Goal: Task Accomplishment & Management: Complete application form

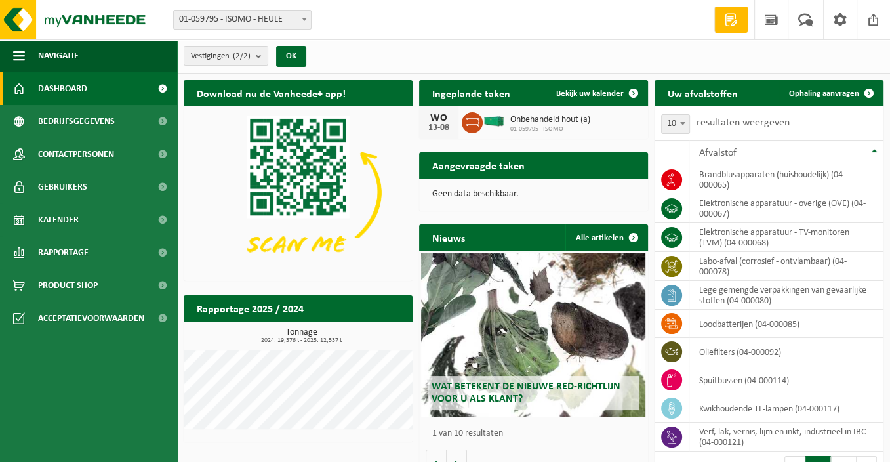
click at [504, 164] on h2 "Aangevraagde taken" at bounding box center [478, 165] width 119 height 26
click at [481, 194] on p "Geen data beschikbaar." at bounding box center [533, 194] width 203 height 9
click at [482, 191] on p "Geen data beschikbaar." at bounding box center [533, 194] width 203 height 9
click at [606, 89] on span "Bekijk uw kalender" at bounding box center [590, 93] width 68 height 9
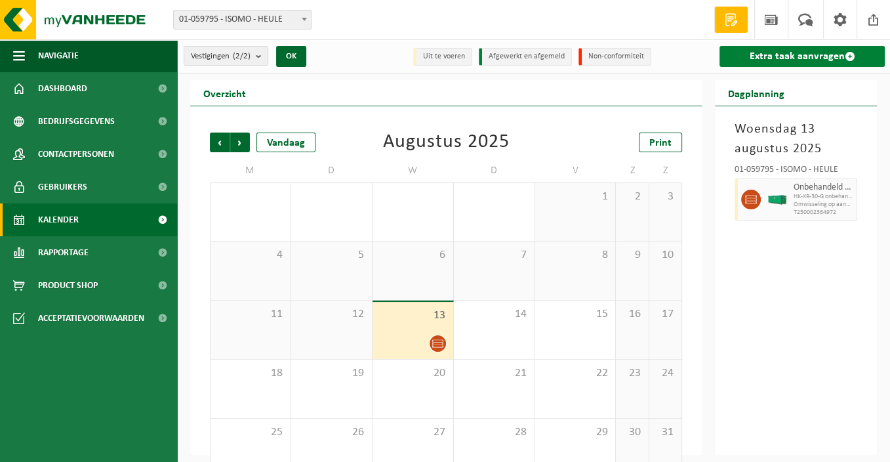
click at [794, 59] on link "Extra taak aanvragen" at bounding box center [802, 56] width 165 height 21
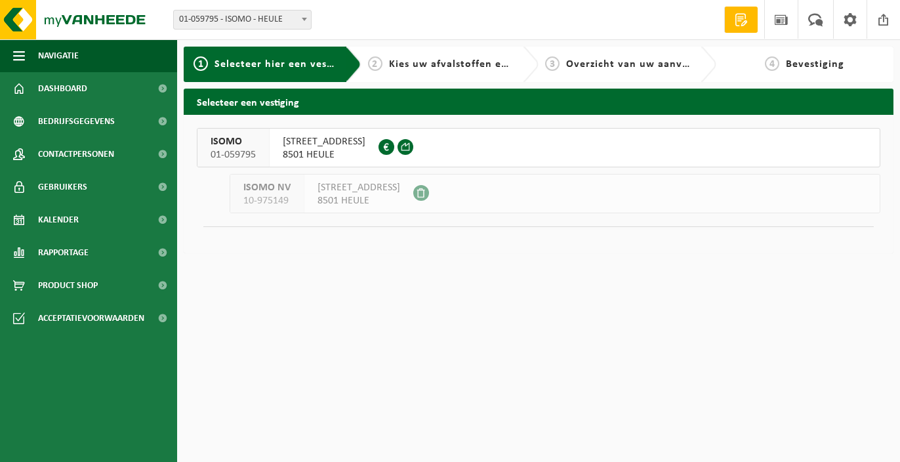
click at [484, 69] on span "Kies uw afvalstoffen en recipiënten" at bounding box center [479, 64] width 180 height 10
click at [369, 59] on span "2" at bounding box center [375, 63] width 14 height 14
click at [337, 140] on span "WITTESTRAAT 1" at bounding box center [324, 141] width 83 height 13
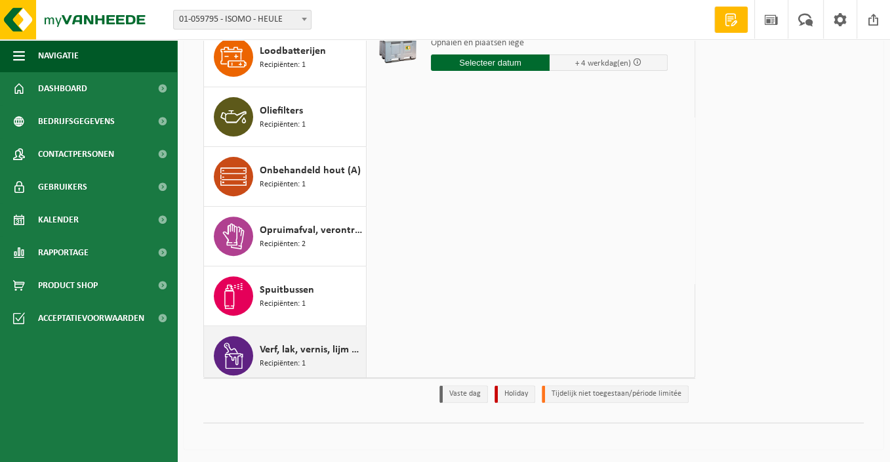
scroll to position [308, 0]
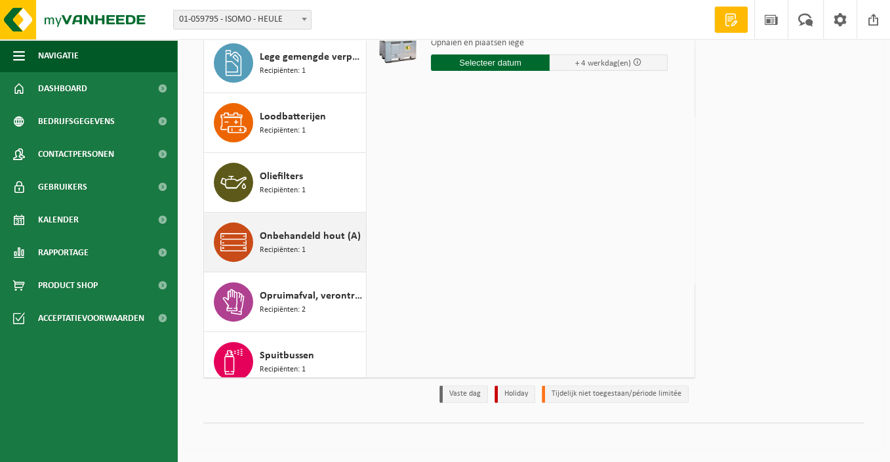
click at [310, 243] on div "Onbehandeld hout (A) Recipiënten: 1" at bounding box center [311, 241] width 103 height 39
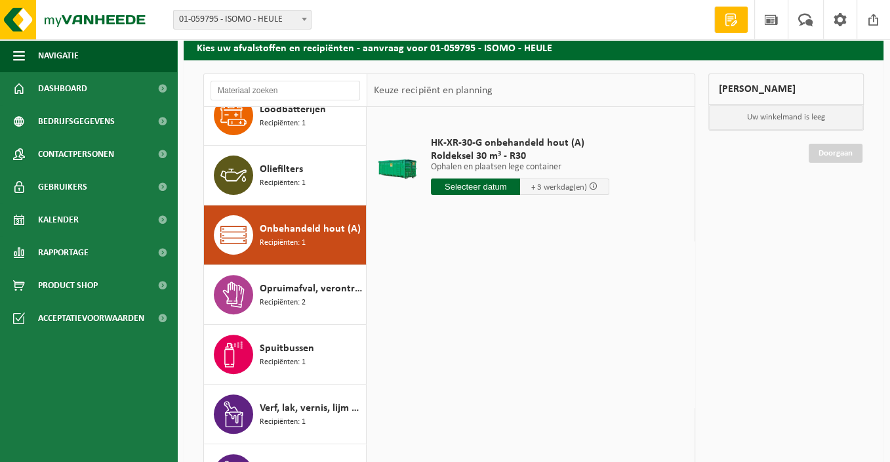
scroll to position [47, 0]
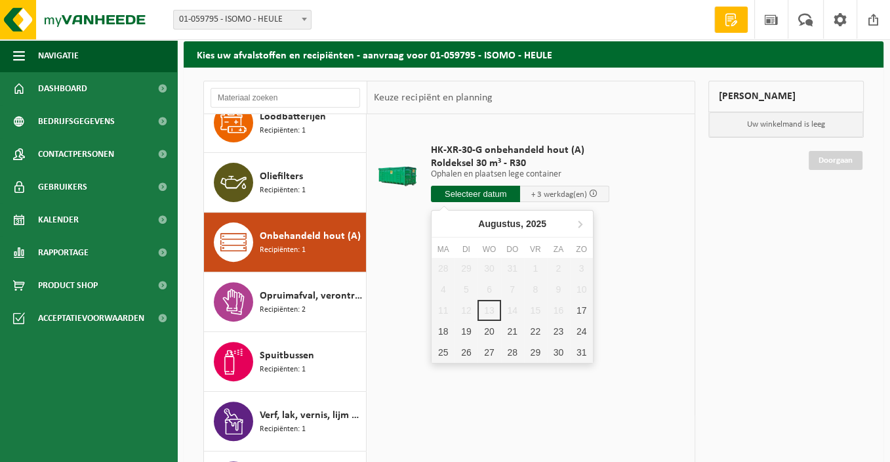
click at [482, 194] on input "text" at bounding box center [475, 194] width 89 height 16
click at [444, 329] on div "18" at bounding box center [443, 331] width 23 height 21
type input "Van 2025-08-18"
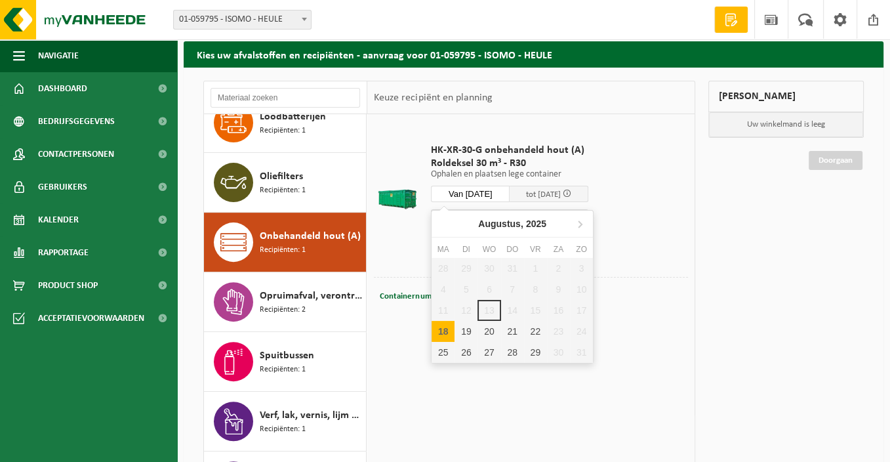
click at [495, 191] on input "Van 2025-08-18" at bounding box center [470, 194] width 79 height 16
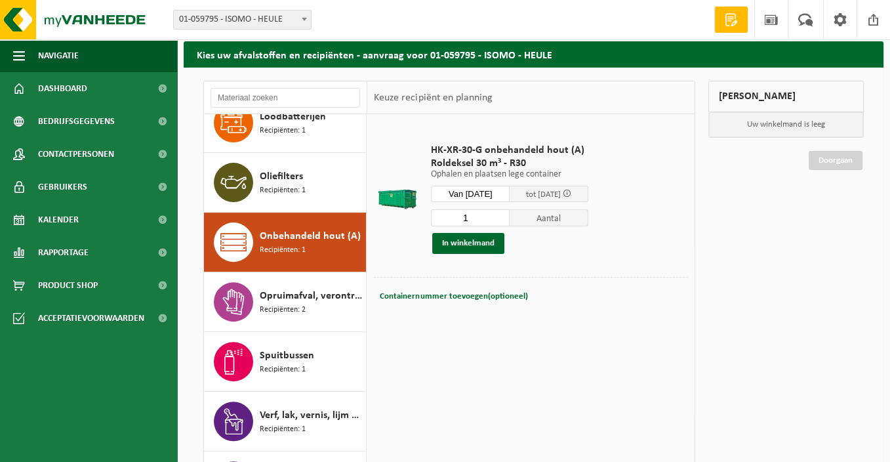
click at [628, 300] on div "Containernummer toevoegen(optioneel) Annuleren" at bounding box center [531, 296] width 308 height 18
click at [545, 196] on span "tot 21/08/2025" at bounding box center [543, 194] width 35 height 9
click at [571, 194] on span at bounding box center [567, 193] width 9 height 9
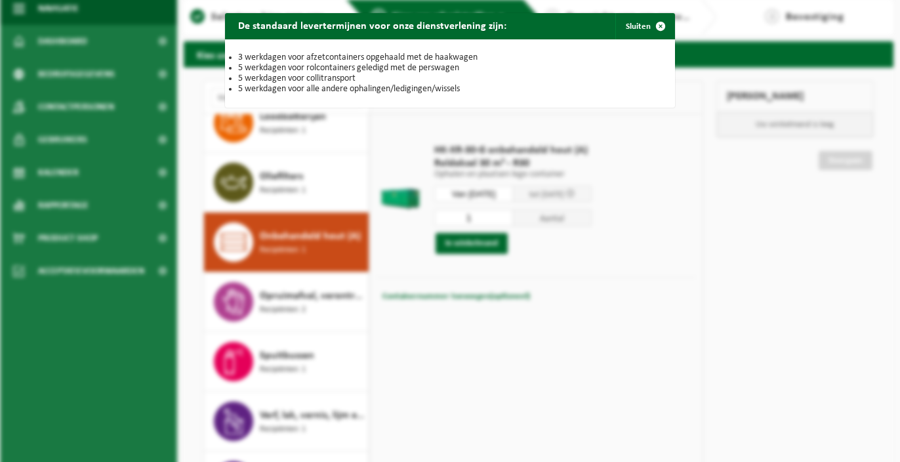
click at [634, 172] on div "De standaard levertermijnen voor onze dienstverlening zijn: Sluiten 3 werkdagen…" at bounding box center [450, 231] width 900 height 462
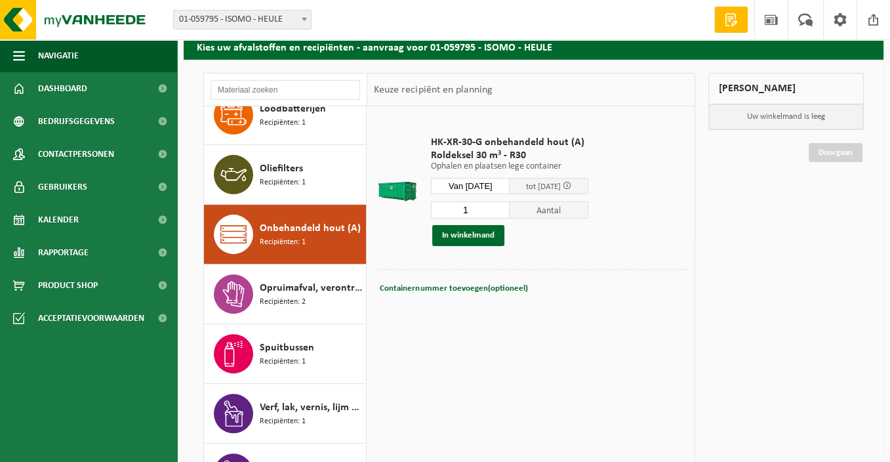
scroll to position [0, 0]
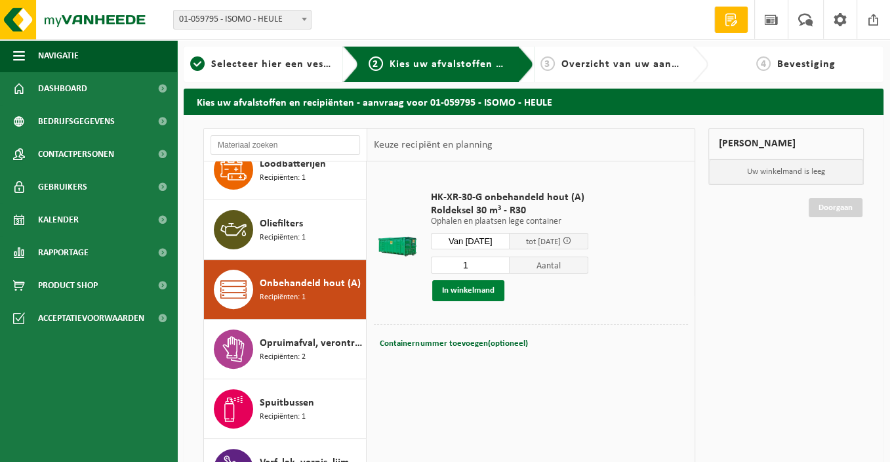
click at [492, 293] on button "In winkelmand" at bounding box center [468, 290] width 72 height 21
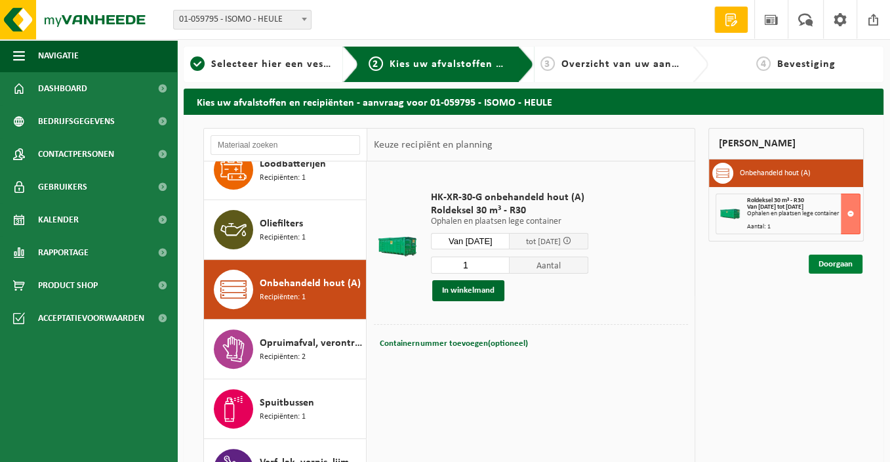
click at [827, 262] on link "Doorgaan" at bounding box center [836, 264] width 54 height 19
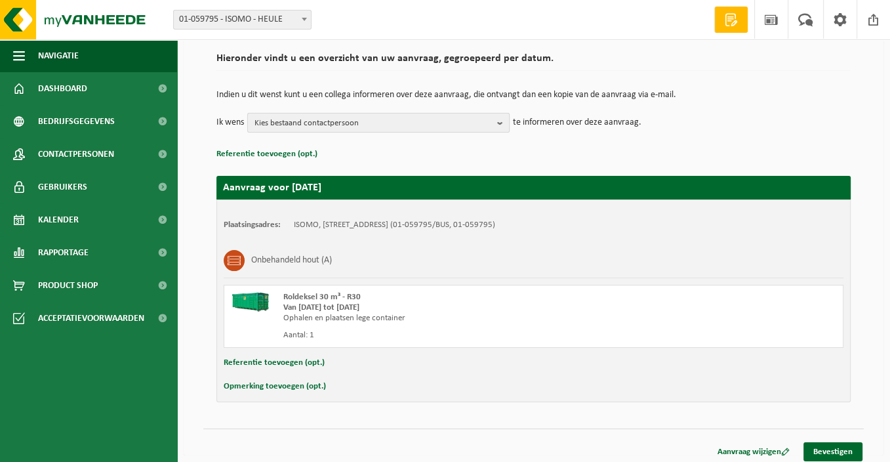
scroll to position [100, 0]
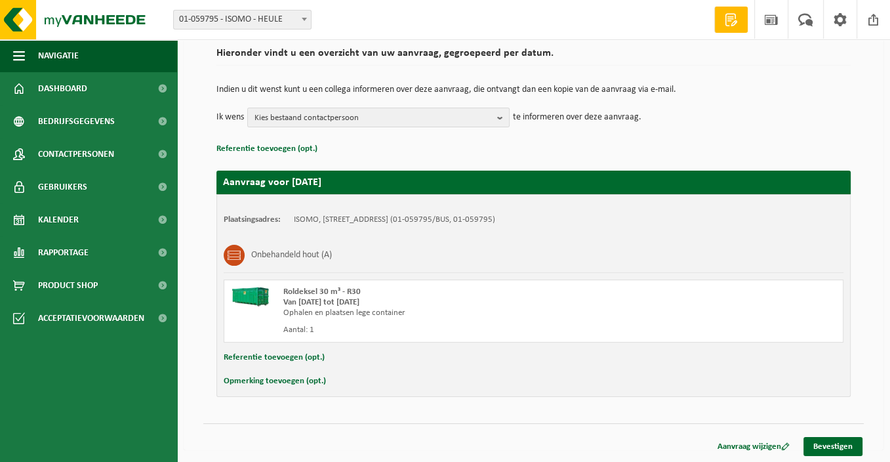
click at [264, 379] on button "Opmerking toevoegen (opt.)" at bounding box center [275, 381] width 102 height 17
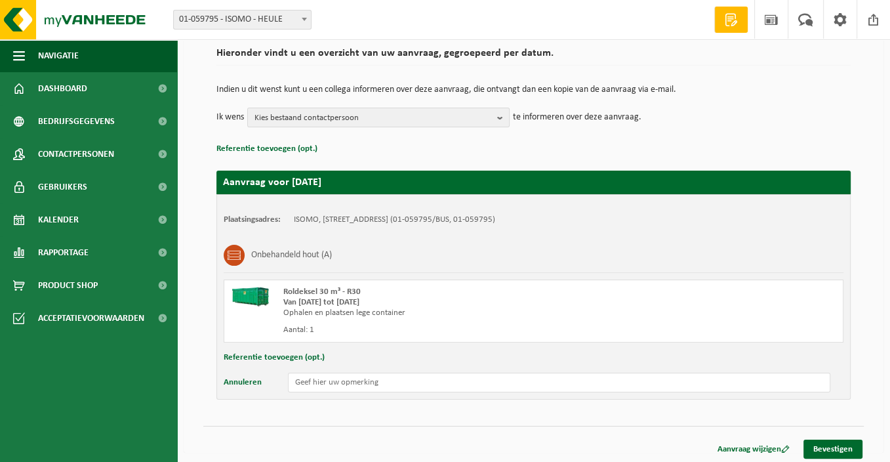
click at [342, 373] on div "Annuleren" at bounding box center [534, 383] width 620 height 20
click at [342, 380] on input "text" at bounding box center [559, 383] width 543 height 20
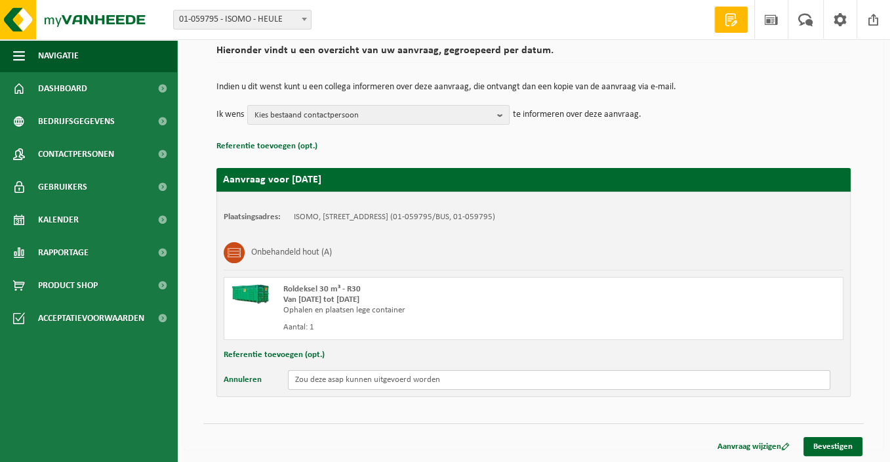
scroll to position [102, 0]
type input "Zou deze asap kunnen uitgevoerd worden. let wel, we zijn 15 aug dicht"
click at [846, 446] on link "Bevestigen" at bounding box center [833, 446] width 59 height 19
